Goal: Transaction & Acquisition: Purchase product/service

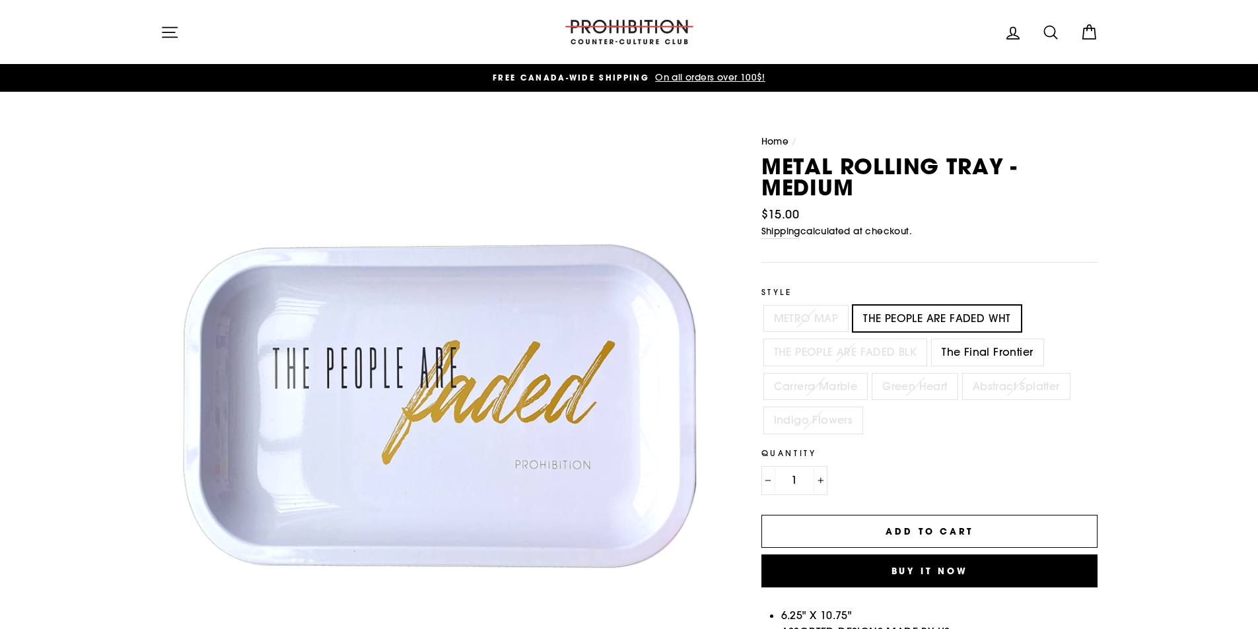
click at [993, 356] on label "The Final Frontier" at bounding box center [987, 352] width 111 height 26
click at [930, 340] on input "The Final Frontier" at bounding box center [929, 339] width 1 height 1
radio input "true"
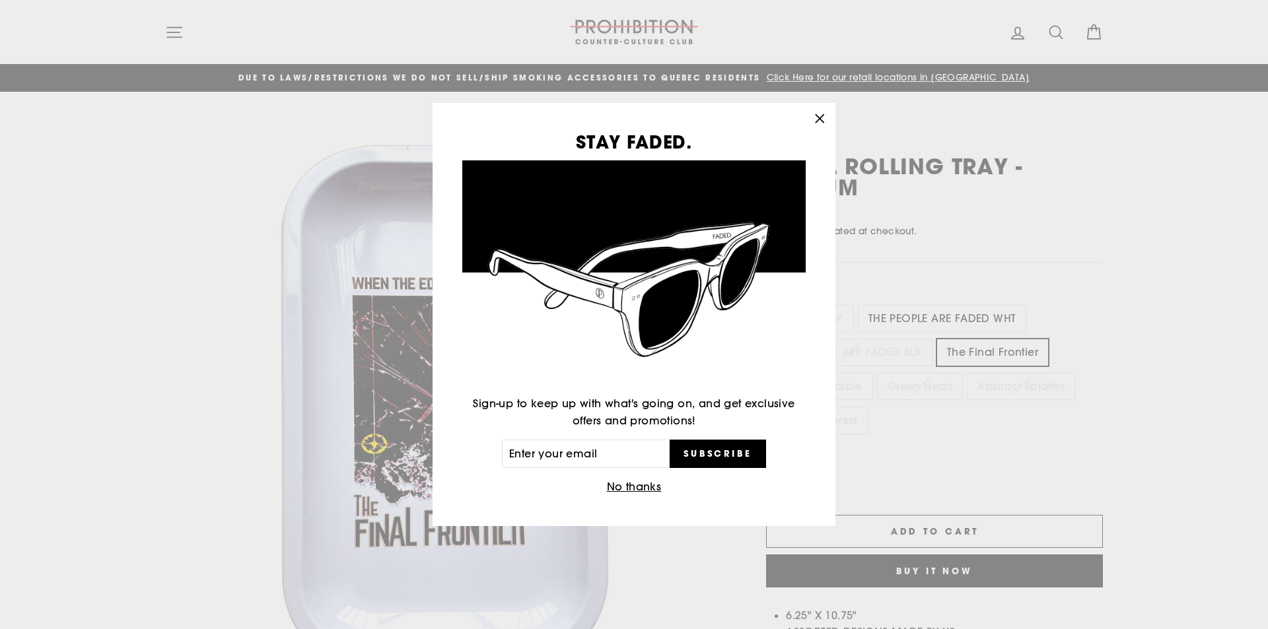
click at [639, 486] on button "No thanks" at bounding box center [634, 487] width 63 height 18
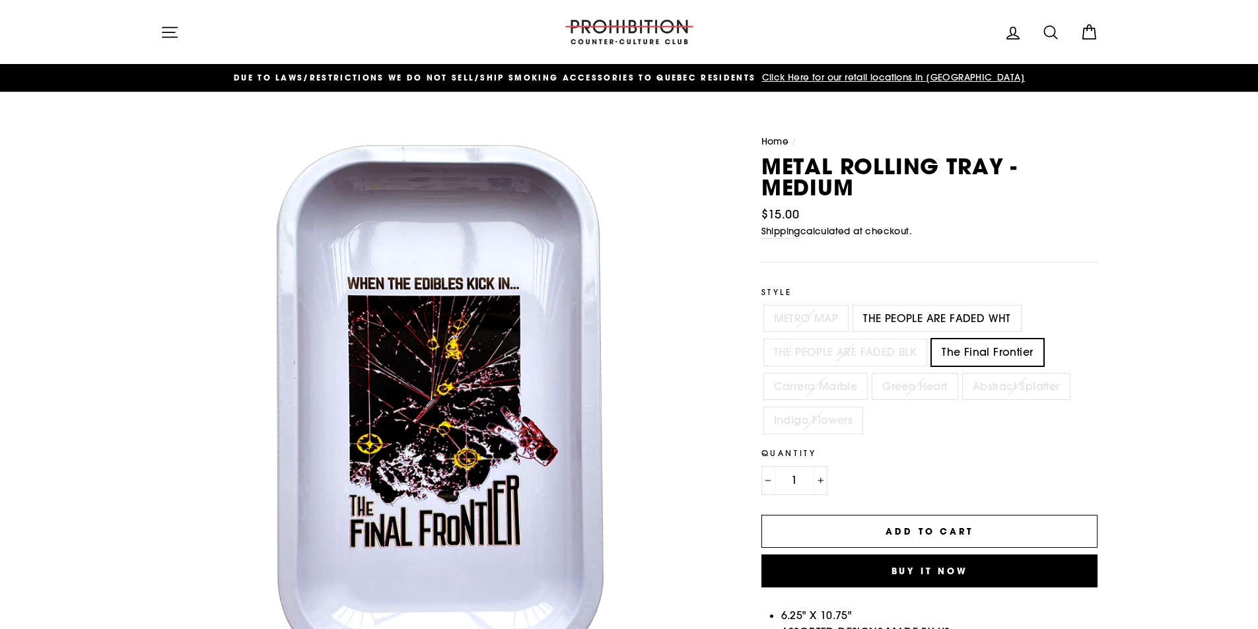
click at [812, 324] on label "METRO MAP" at bounding box center [806, 319] width 85 height 26
click at [762, 306] on input "METRO MAP" at bounding box center [761, 306] width 1 height 1
radio input "true"
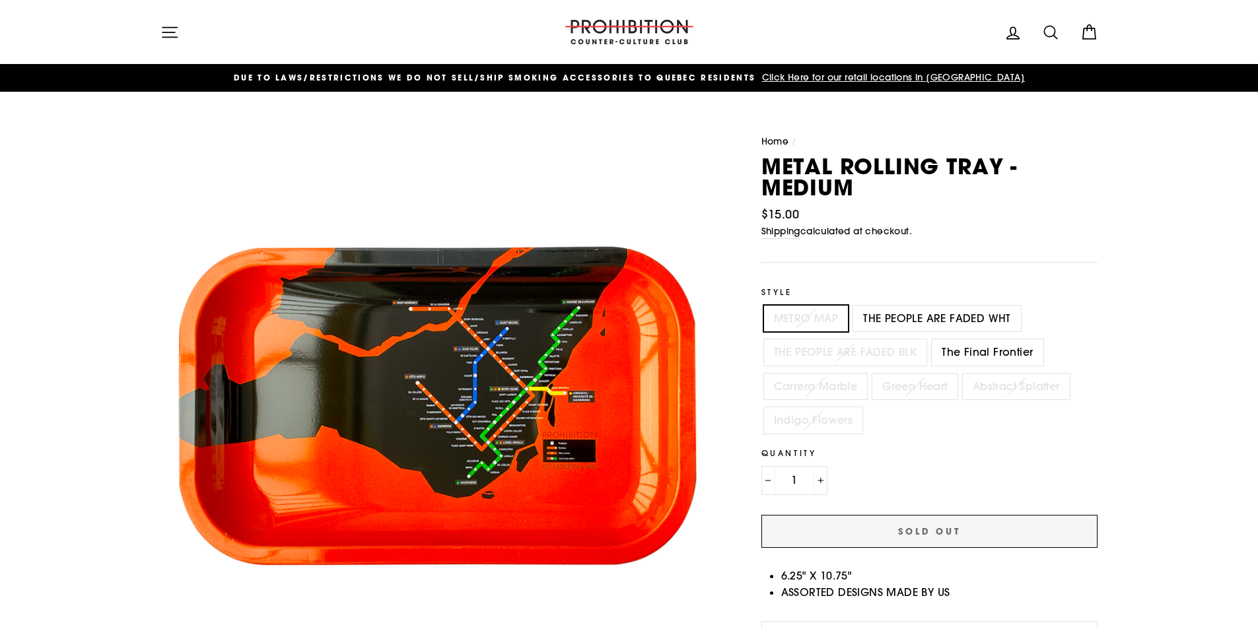
click at [837, 356] on label "THE PEOPLE ARE FADED BLK" at bounding box center [845, 352] width 163 height 26
click at [762, 340] on input "THE PEOPLE ARE FADED BLK" at bounding box center [761, 339] width 1 height 1
radio input "true"
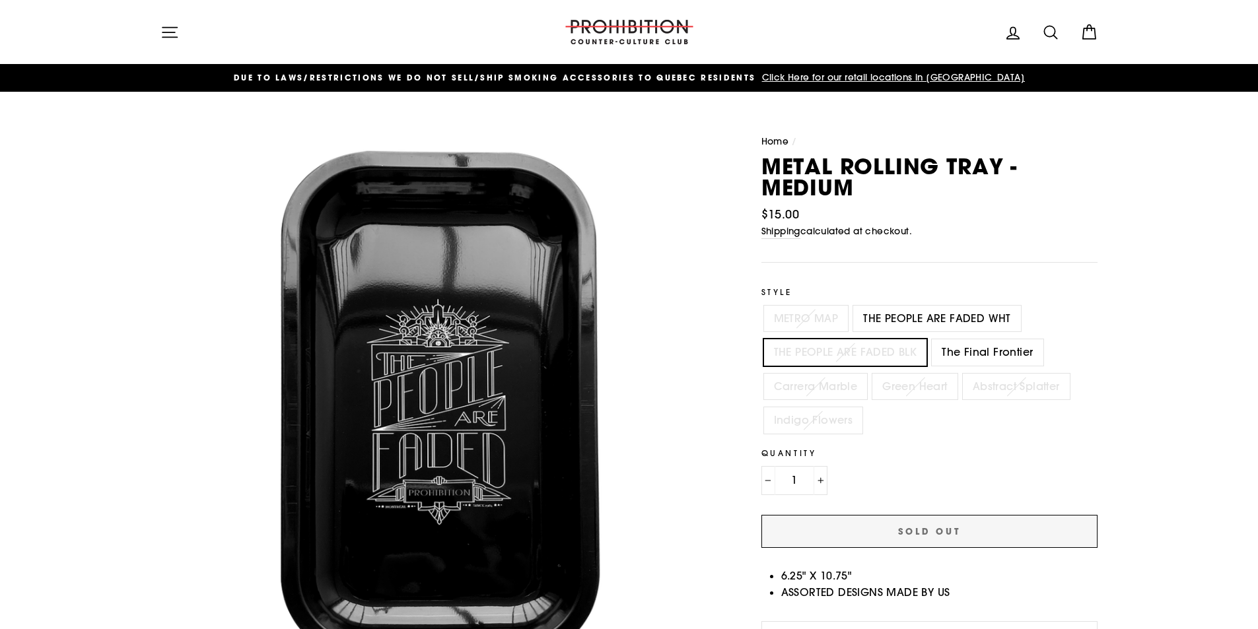
click at [800, 386] on label "Carrera Marble" at bounding box center [816, 387] width 104 height 26
click at [762, 374] on input "Carrera Marble" at bounding box center [761, 374] width 1 height 1
radio input "true"
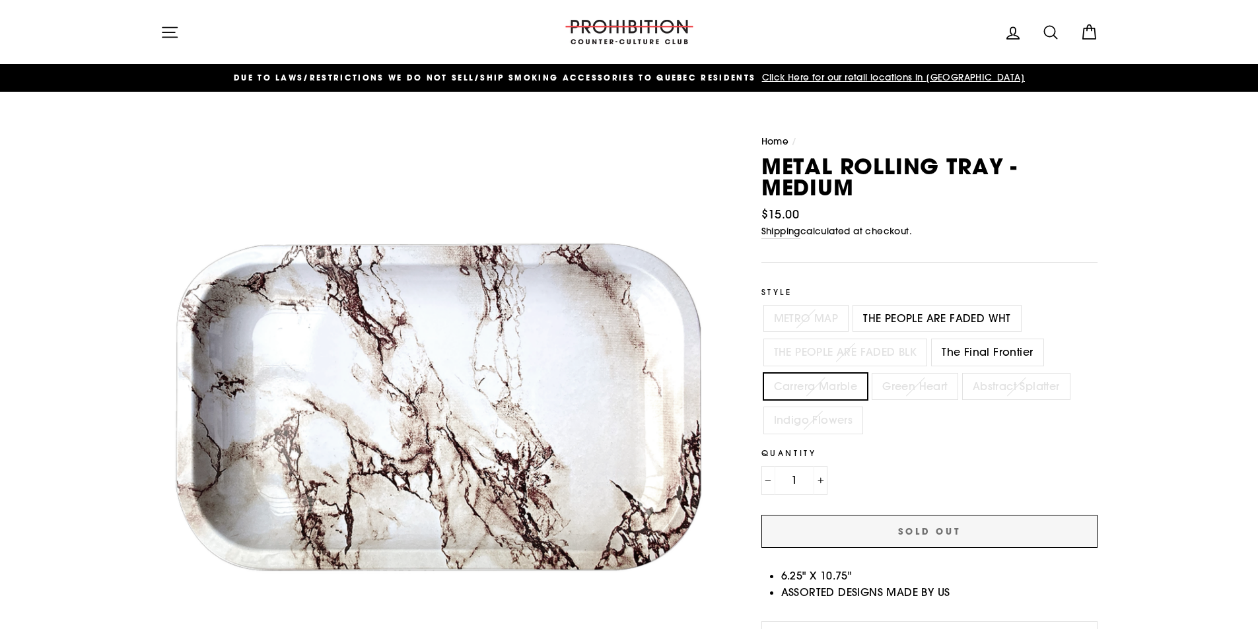
click at [890, 389] on label "Green Heart" at bounding box center [914, 387] width 85 height 26
click at [870, 374] on input "Green Heart" at bounding box center [870, 374] width 1 height 1
radio input "true"
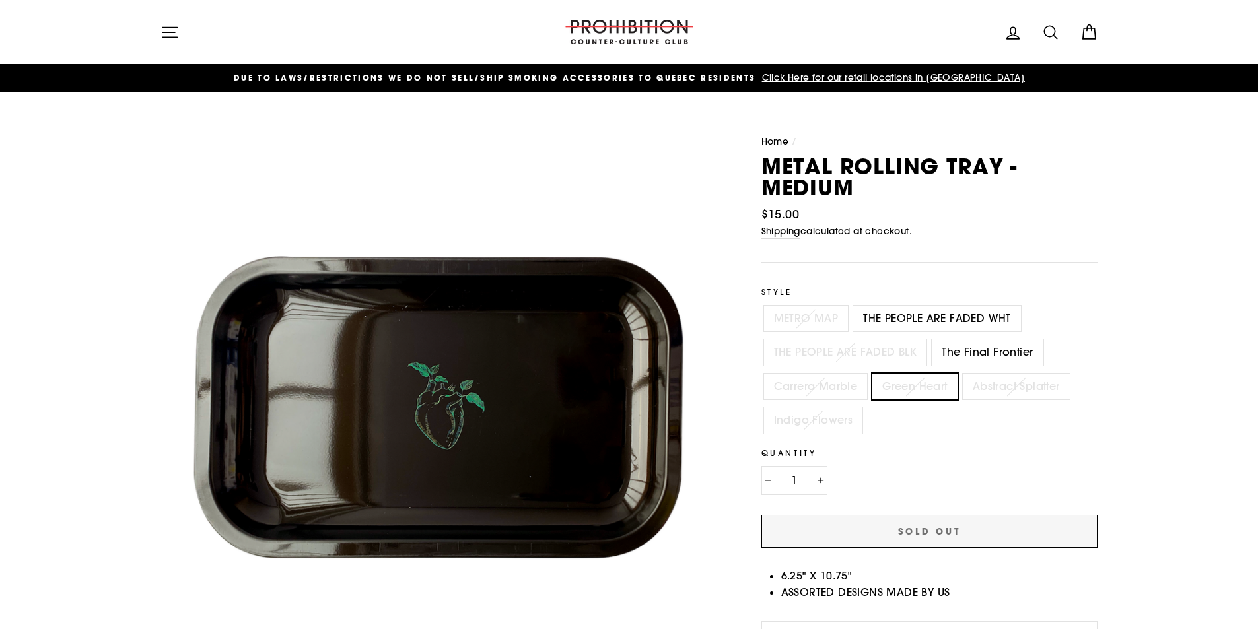
click at [990, 390] on label "Abstract Splatter" at bounding box center [1016, 387] width 107 height 26
click at [961, 374] on input "Abstract Splatter" at bounding box center [960, 374] width 1 height 1
radio input "true"
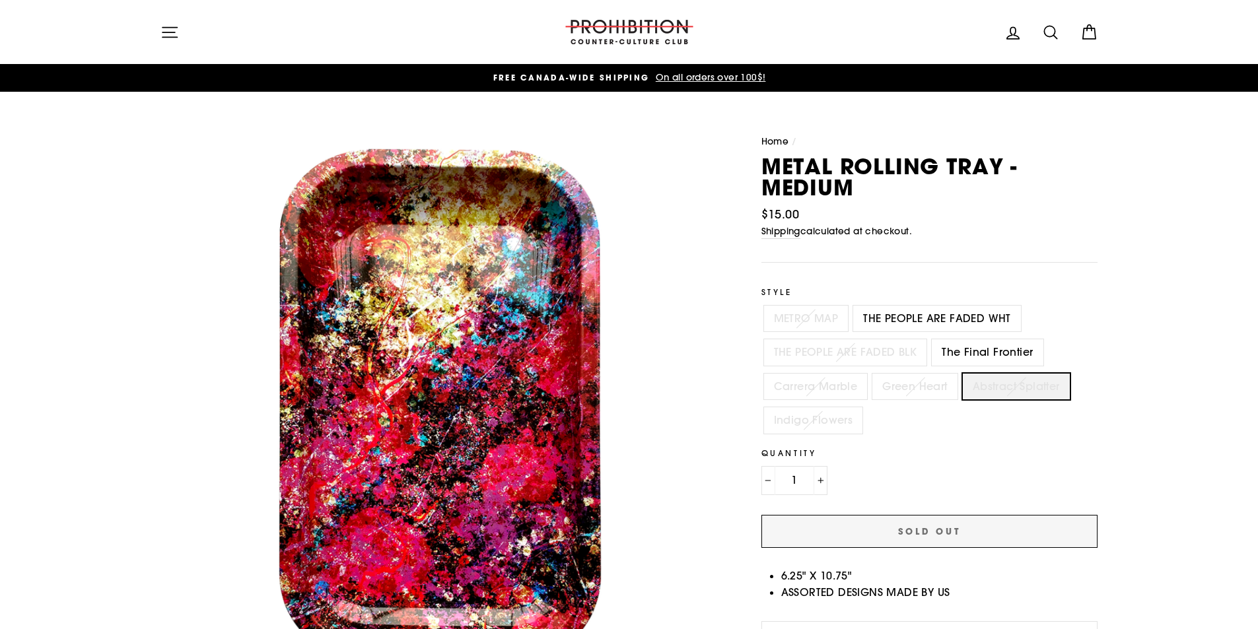
click at [821, 425] on label "Indigo Flowers" at bounding box center [813, 420] width 99 height 26
click at [762, 408] on input "Indigo Flowers" at bounding box center [761, 407] width 1 height 1
radio input "true"
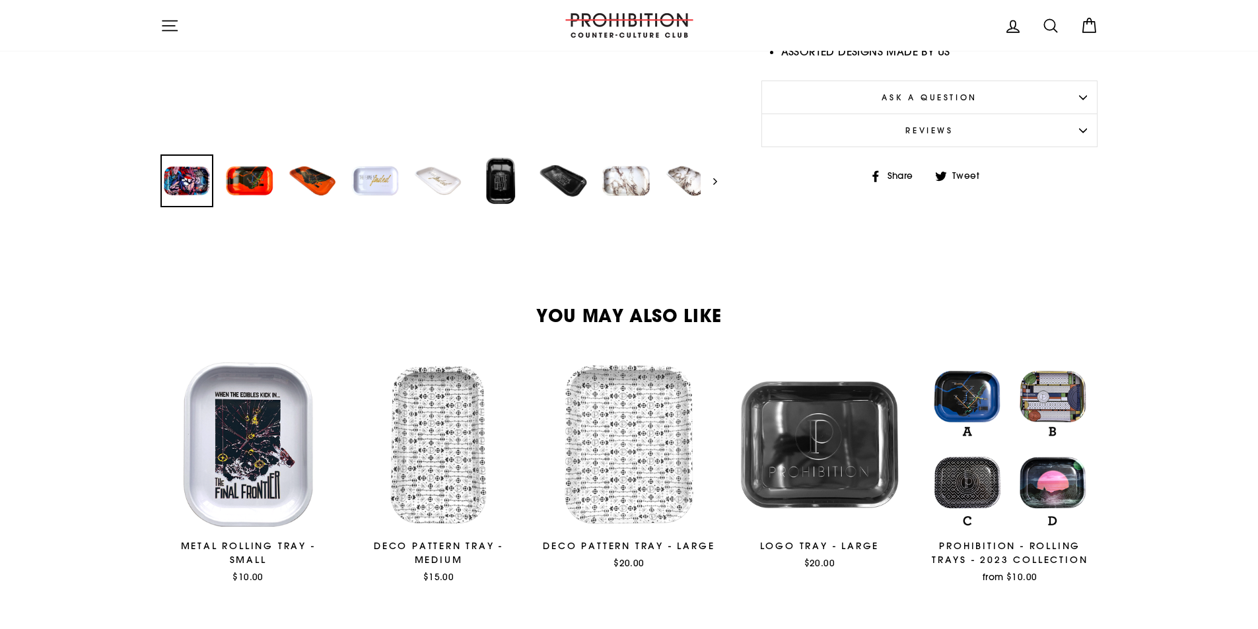
scroll to position [542, 0]
